Goal: Download file/media

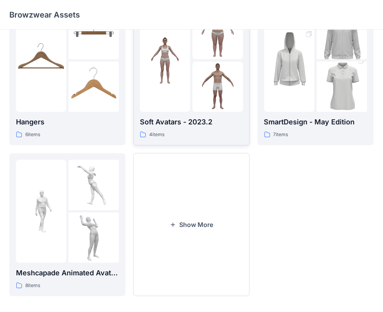
scroll to position [193, 0]
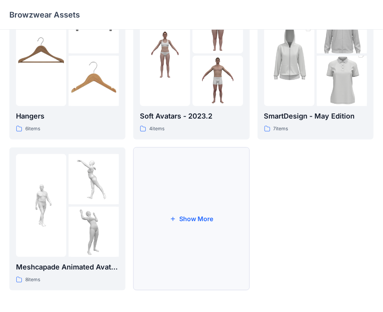
click at [184, 208] on button "Show More" at bounding box center [191, 218] width 116 height 143
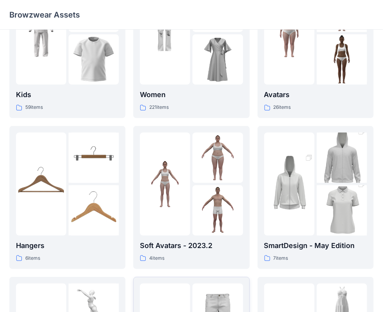
scroll to position [0, 0]
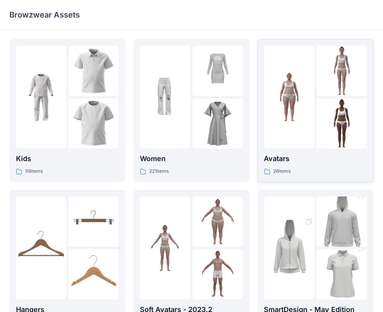
click at [279, 162] on p "Avatars" at bounding box center [315, 158] width 103 height 11
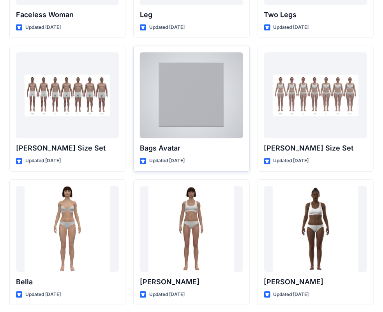
scroll to position [794, 0]
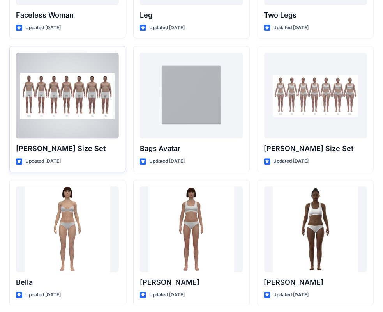
click at [35, 148] on p "[PERSON_NAME] Size Set" at bounding box center [67, 148] width 103 height 11
click at [58, 151] on p "[PERSON_NAME] Size Set" at bounding box center [67, 148] width 103 height 11
click at [53, 129] on div at bounding box center [67, 96] width 103 height 86
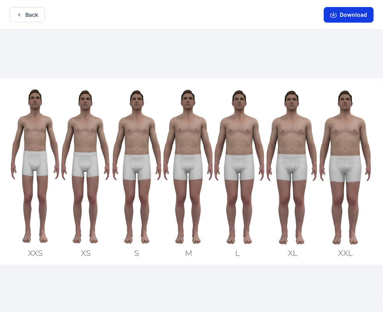
click at [351, 14] on button "Download" at bounding box center [349, 15] width 50 height 16
